Goal: Transaction & Acquisition: Purchase product/service

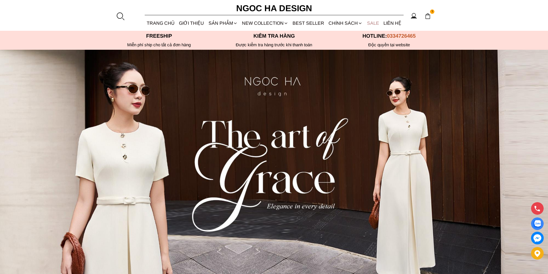
click at [370, 23] on link "SALE" at bounding box center [373, 23] width 16 height 15
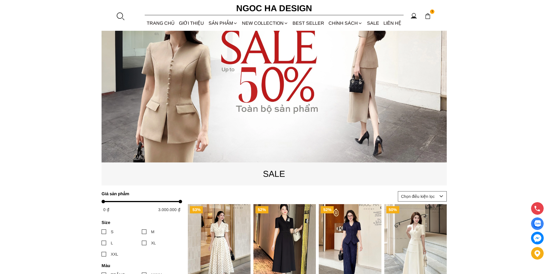
scroll to position [58, 0]
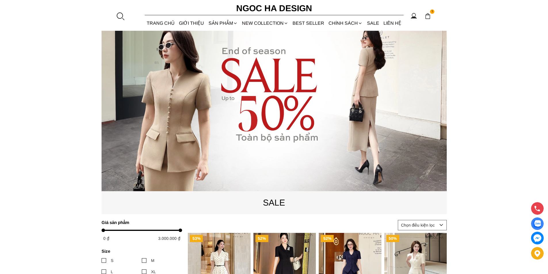
click at [0, 22] on section "1 Trang chủ Giới thiệu Sản phẩm [GEOGRAPHIC_DATA] Áo thun Áo sơ mi Áo Peplum Áo…" at bounding box center [274, 15] width 548 height 31
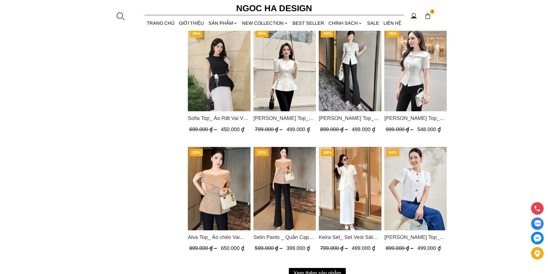
scroll to position [719, 0]
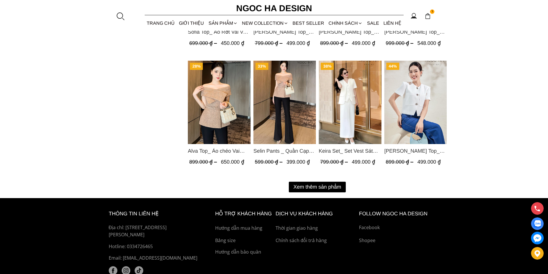
click at [309, 187] on button "Xem thêm sản phẩm" at bounding box center [317, 187] width 57 height 11
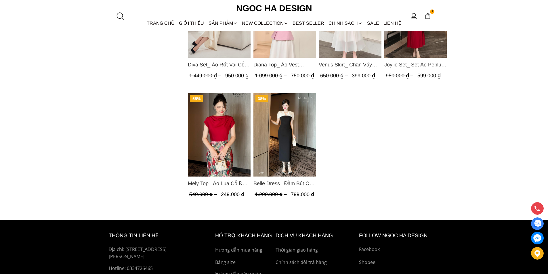
scroll to position [961, 0]
